Goal: Find specific page/section: Find specific page/section

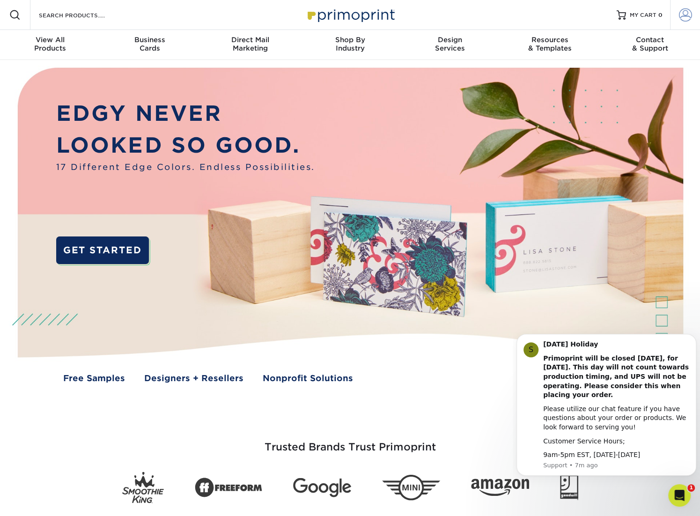
click at [687, 17] on span at bounding box center [685, 14] width 13 height 13
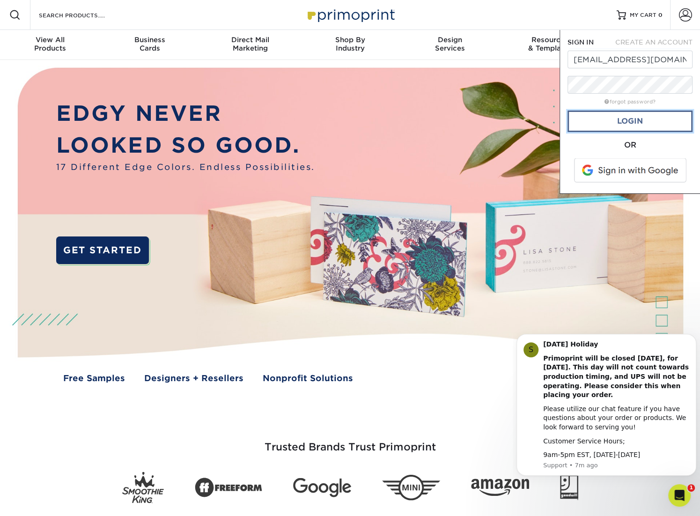
click at [644, 121] on link "Login" at bounding box center [630, 122] width 125 height 22
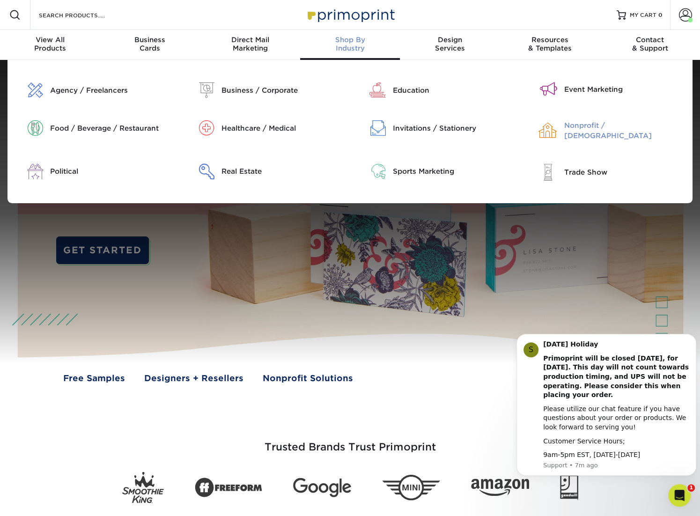
click at [593, 127] on div "Nonprofit / [DEMOGRAPHIC_DATA]" at bounding box center [624, 130] width 121 height 21
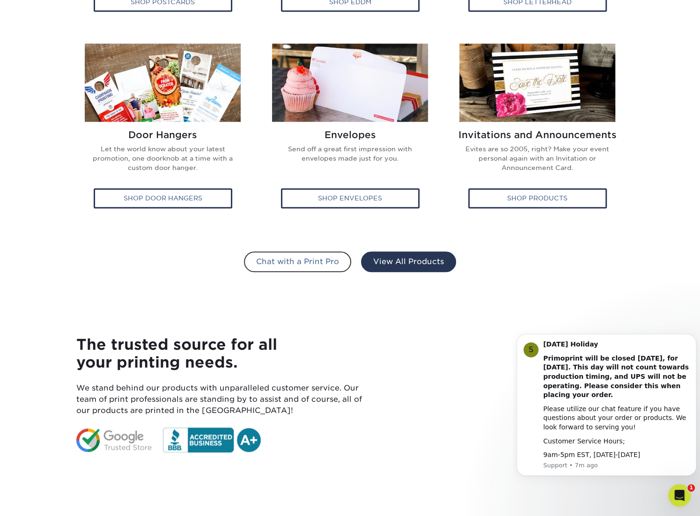
click at [400, 261] on link "View All Products" at bounding box center [408, 262] width 95 height 21
